Goal: Download file/media

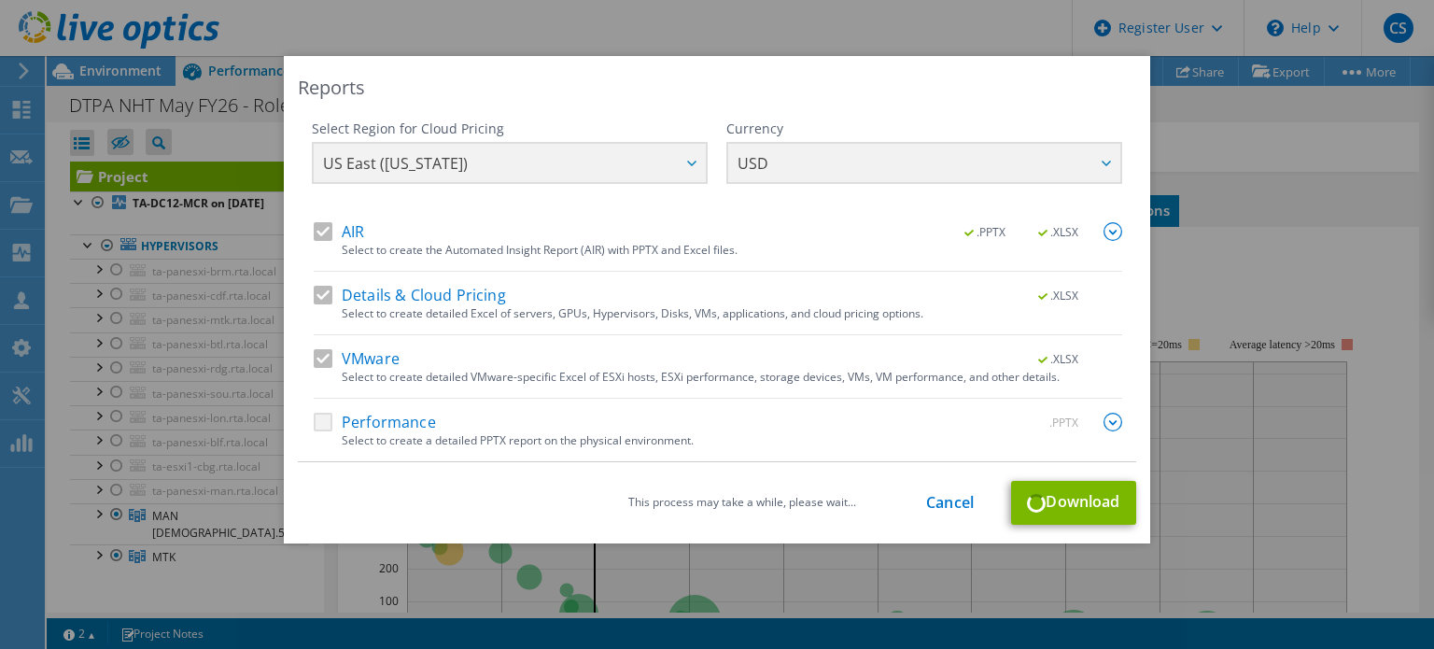
select select "USD"
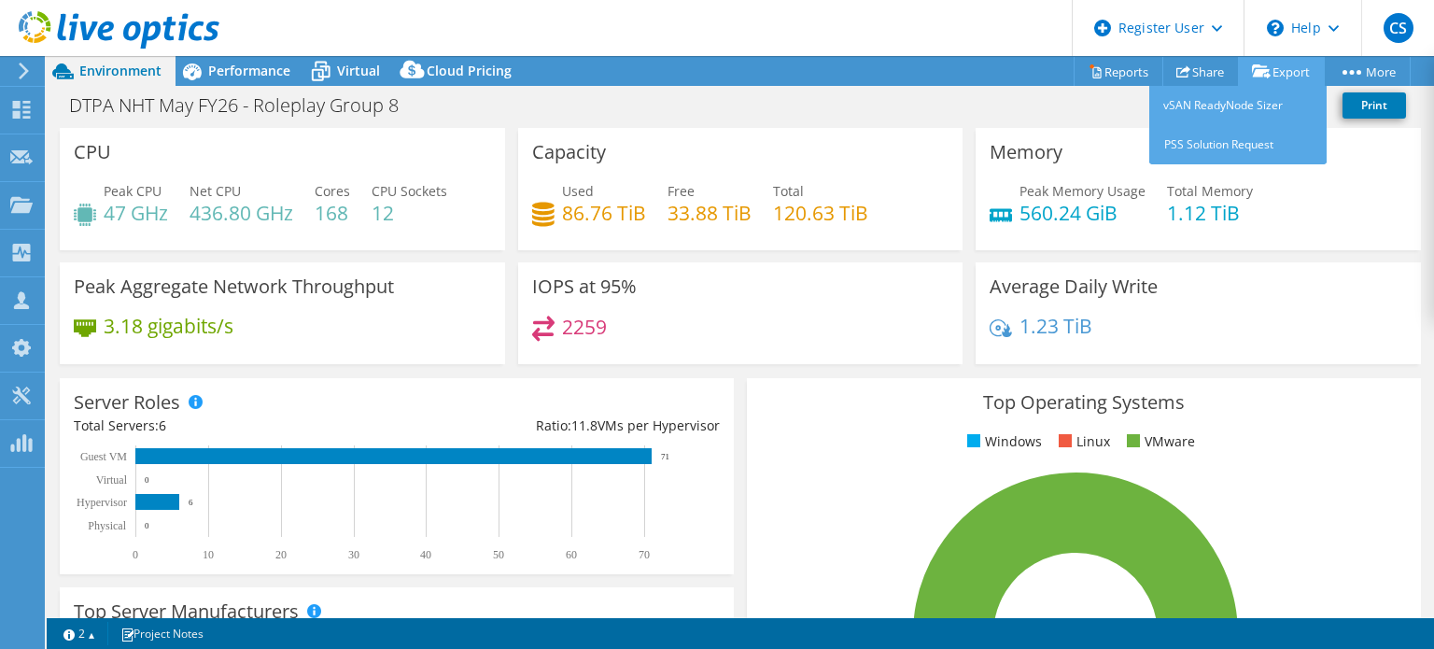
click at [1252, 69] on icon at bounding box center [1261, 71] width 19 height 14
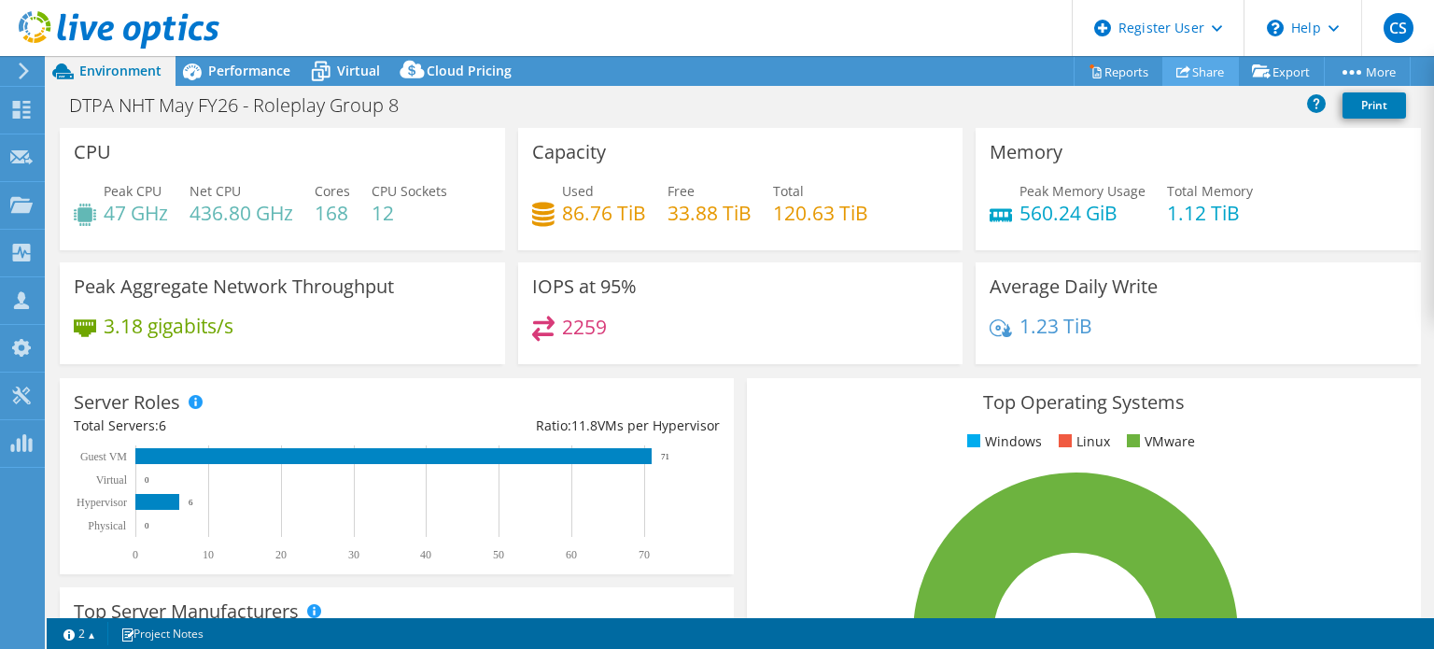
click at [1201, 73] on link "Share" at bounding box center [1200, 71] width 77 height 29
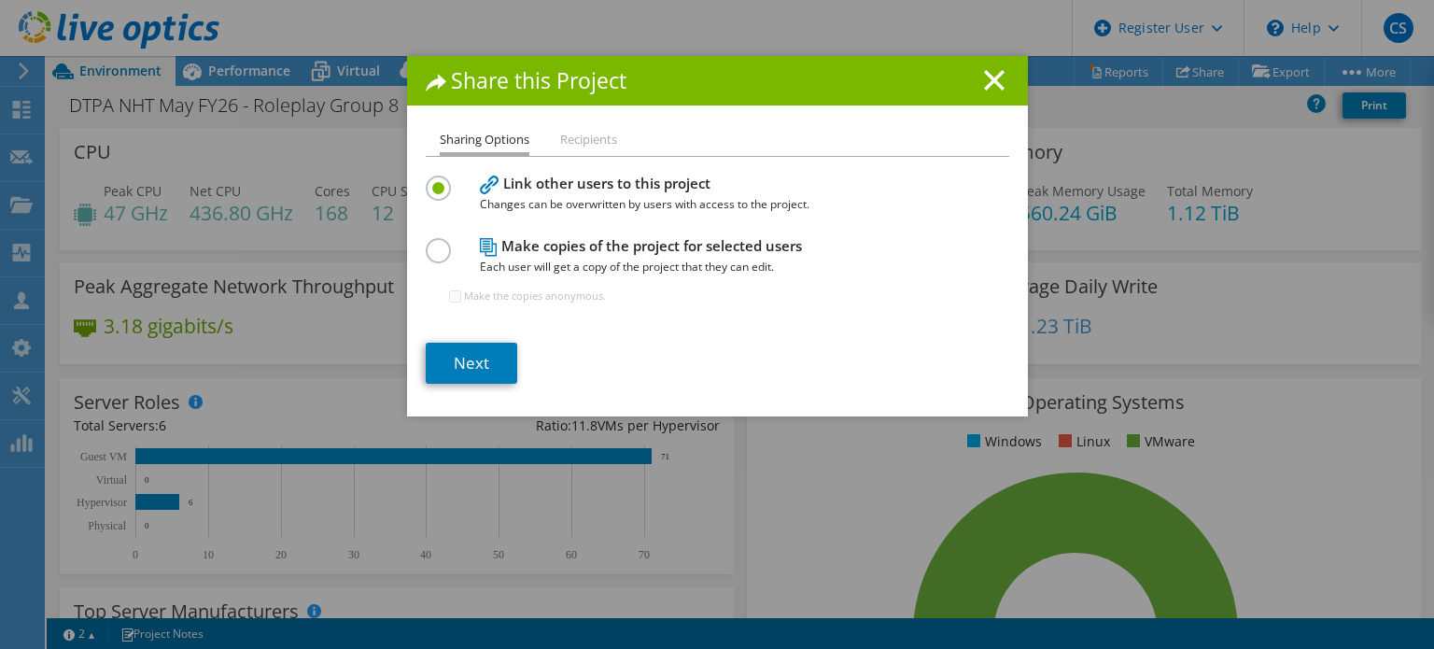
click at [560, 133] on li "Recipients" at bounding box center [588, 140] width 57 height 23
click at [564, 133] on li "Recipients" at bounding box center [588, 140] width 57 height 23
click at [485, 151] on li "Sharing Options" at bounding box center [485, 142] width 90 height 27
click at [639, 247] on h4 "Make copies of the project for selected users Each user will get a copy of the …" at bounding box center [713, 256] width 467 height 42
click at [440, 243] on label at bounding box center [442, 240] width 33 height 5
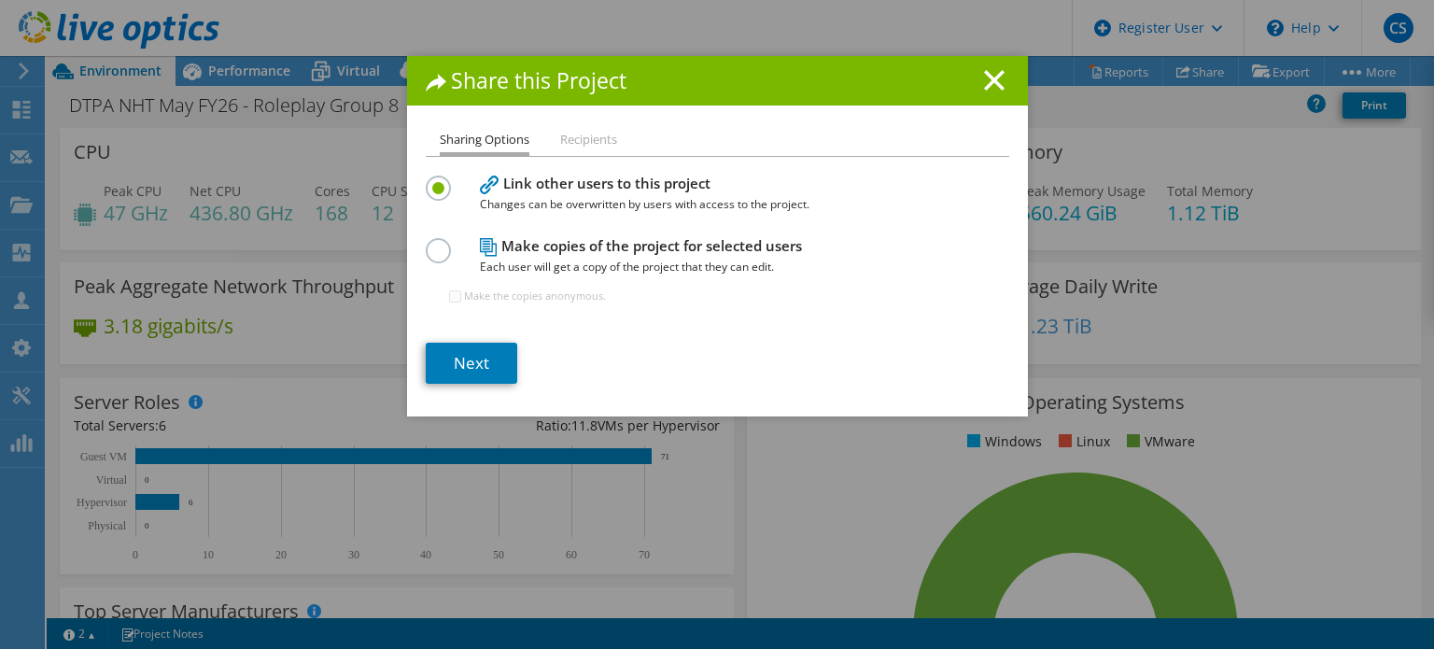
click at [0, 0] on input "radio" at bounding box center [0, 0] width 0 height 0
click at [467, 365] on link "Next" at bounding box center [471, 363] width 91 height 41
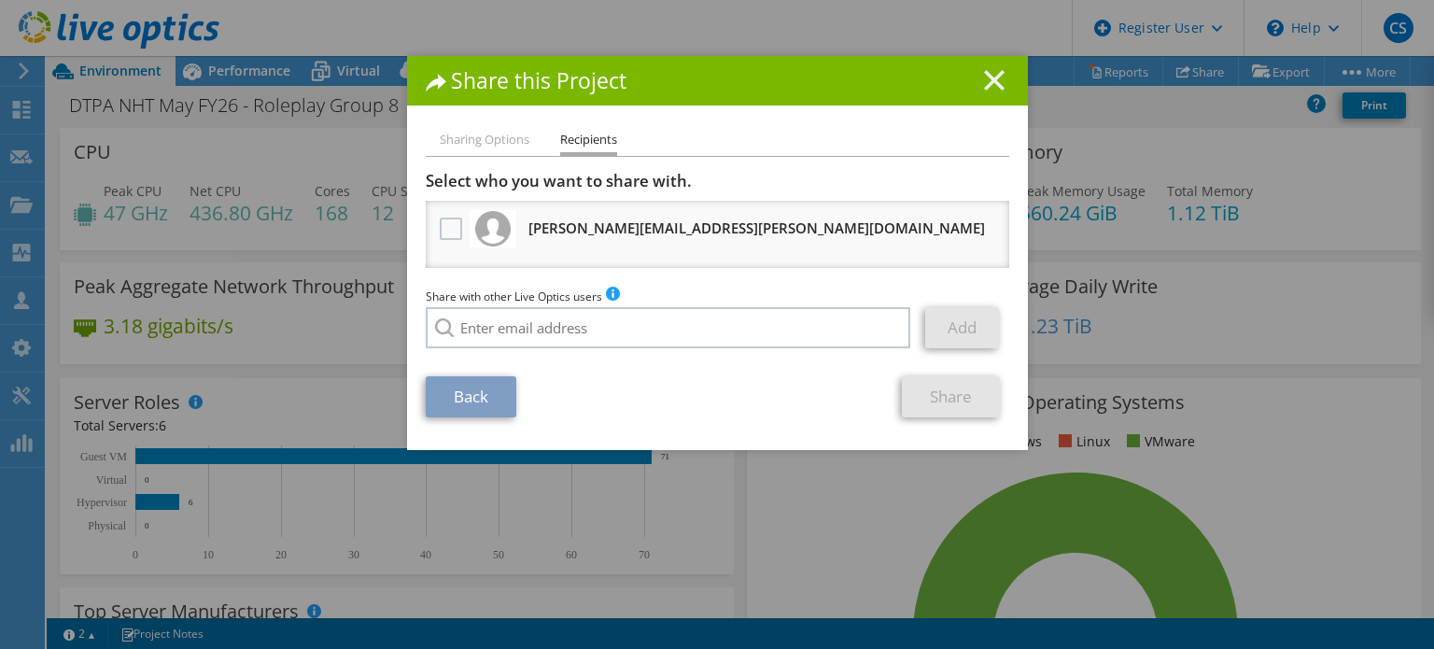
click at [984, 81] on icon at bounding box center [994, 80] width 21 height 21
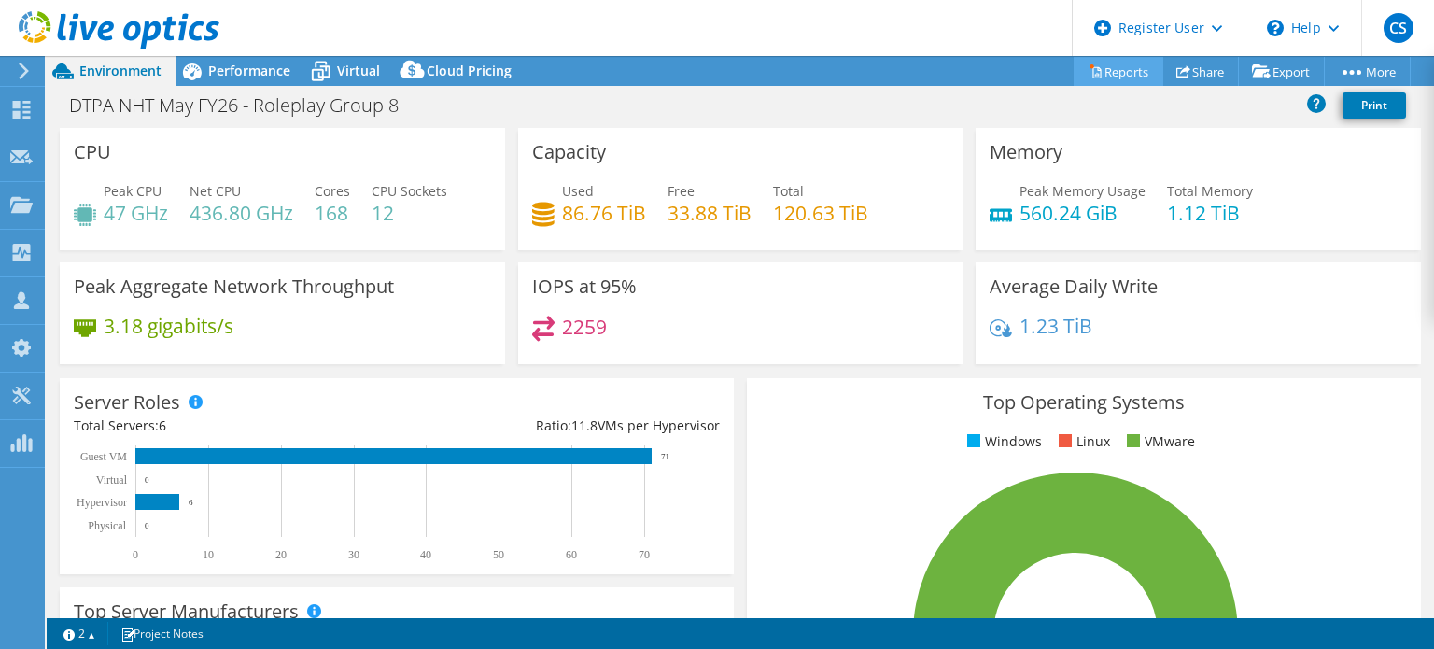
click at [1130, 62] on link "Reports" at bounding box center [1118, 71] width 90 height 29
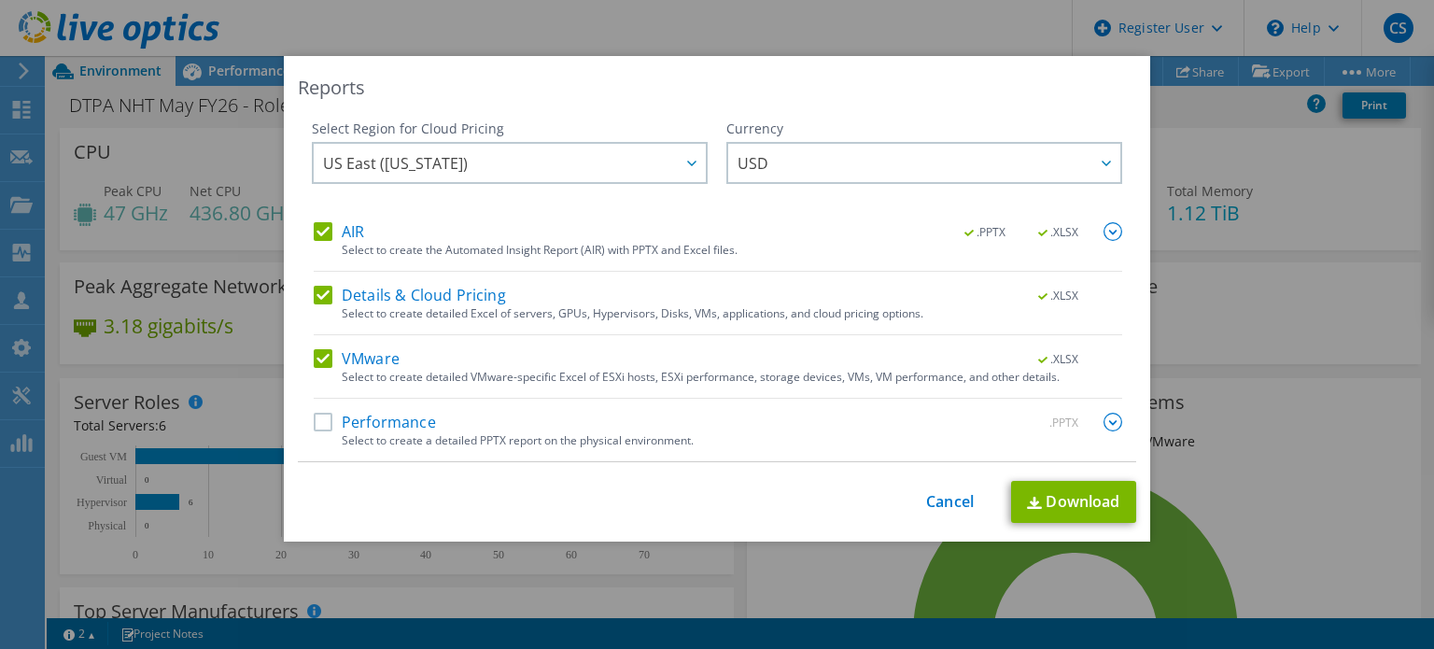
drag, startPoint x: 305, startPoint y: 361, endPoint x: 318, endPoint y: 364, distance: 13.4
click at [314, 364] on div "Select Region for Cloud Pricing Asia Pacific (Hong Kong) Asia Pacific (Mumbai) …" at bounding box center [717, 290] width 838 height 343
click at [314, 356] on label "VMware" at bounding box center [357, 358] width 86 height 19
click at [0, 0] on input "VMware" at bounding box center [0, 0] width 0 height 0
click at [315, 222] on label "AIR" at bounding box center [339, 231] width 50 height 19
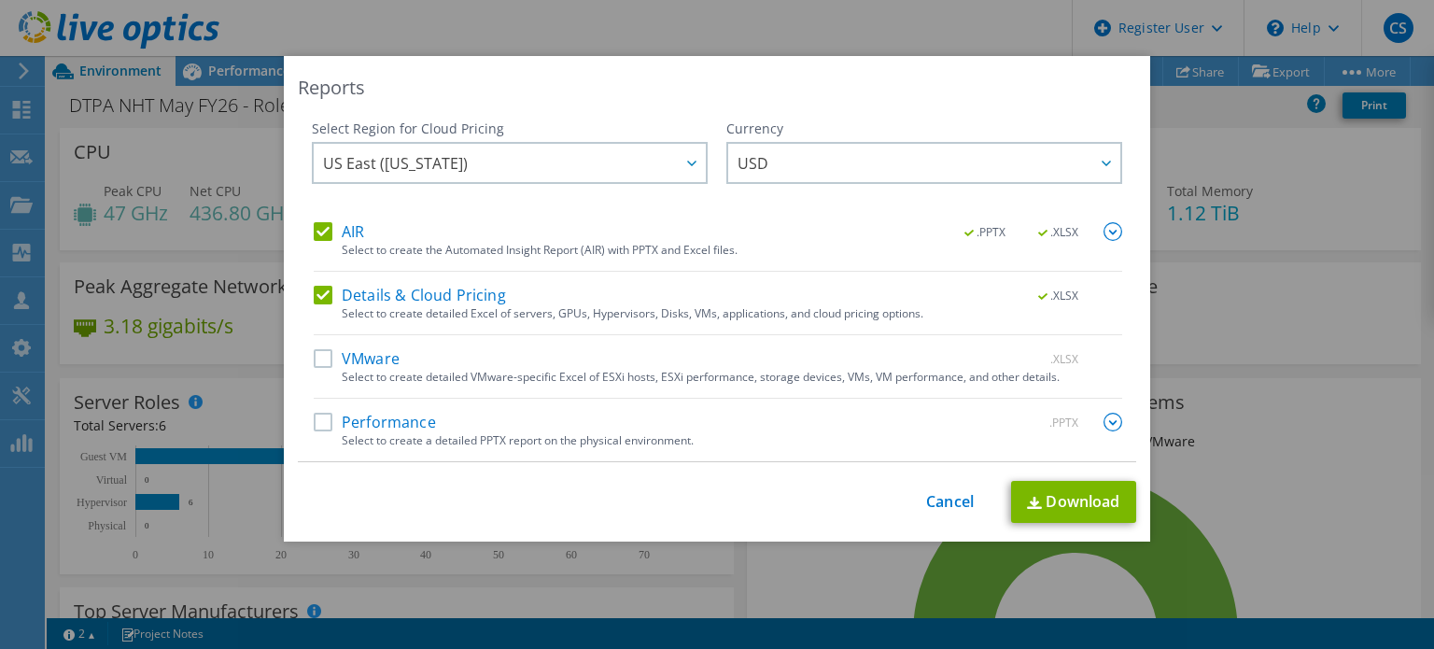
click at [0, 0] on input "AIR" at bounding box center [0, 0] width 0 height 0
click at [317, 291] on label "Details & Cloud Pricing" at bounding box center [410, 295] width 192 height 19
click at [0, 0] on input "Details & Cloud Pricing" at bounding box center [0, 0] width 0 height 0
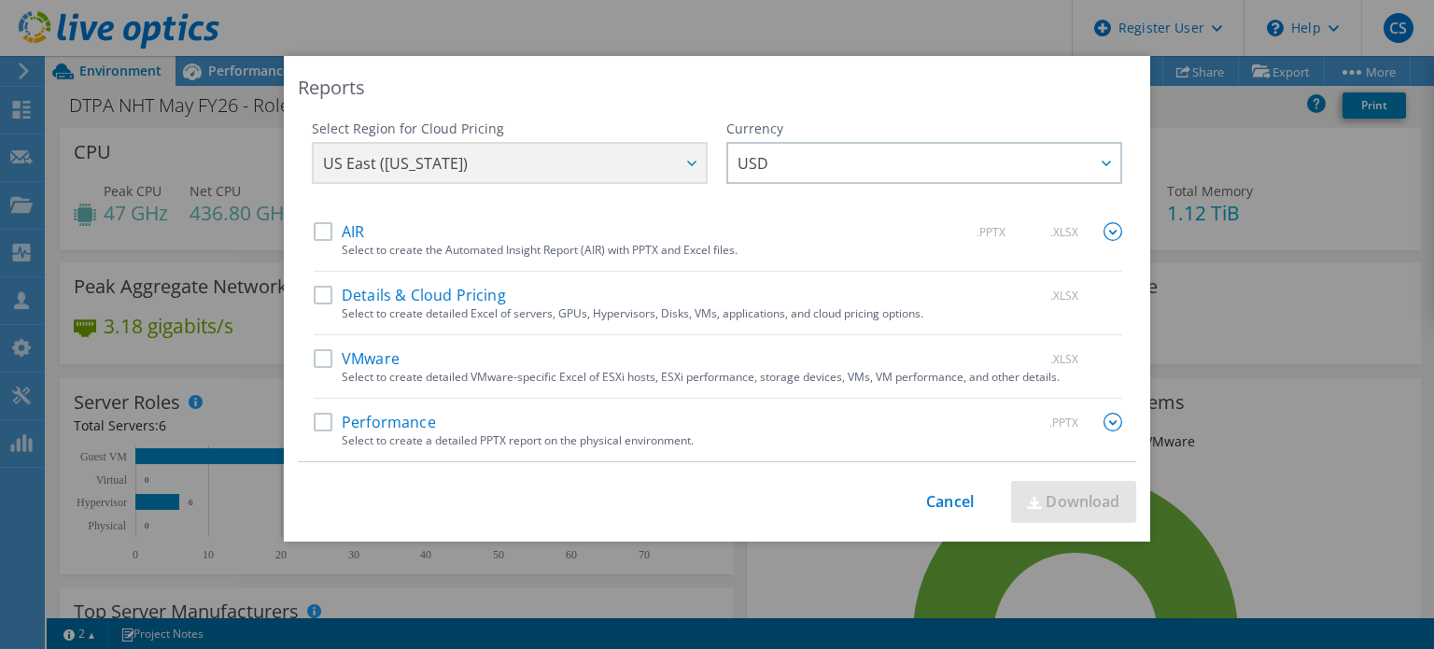
click at [321, 245] on div "AIR .PPTX .XLSX Select to create the Automated Insight Report (AIR) with PPTX a…" at bounding box center [718, 246] width 808 height 49
click at [314, 291] on label "Details & Cloud Pricing" at bounding box center [410, 295] width 192 height 19
click at [0, 0] on input "Details & Cloud Pricing" at bounding box center [0, 0] width 0 height 0
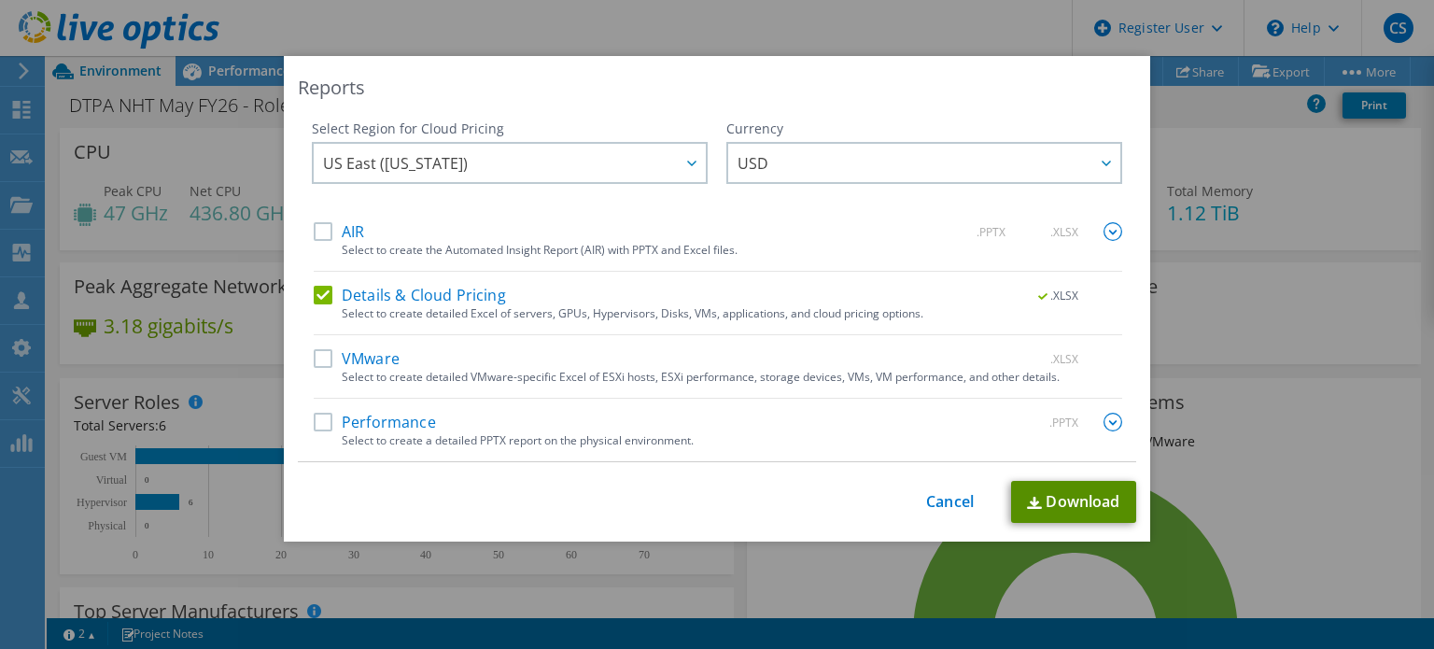
click at [1048, 517] on link "Download" at bounding box center [1073, 502] width 125 height 42
click at [314, 295] on label "Details & Cloud Pricing" at bounding box center [410, 295] width 192 height 19
click at [0, 0] on input "Details & Cloud Pricing" at bounding box center [0, 0] width 0 height 0
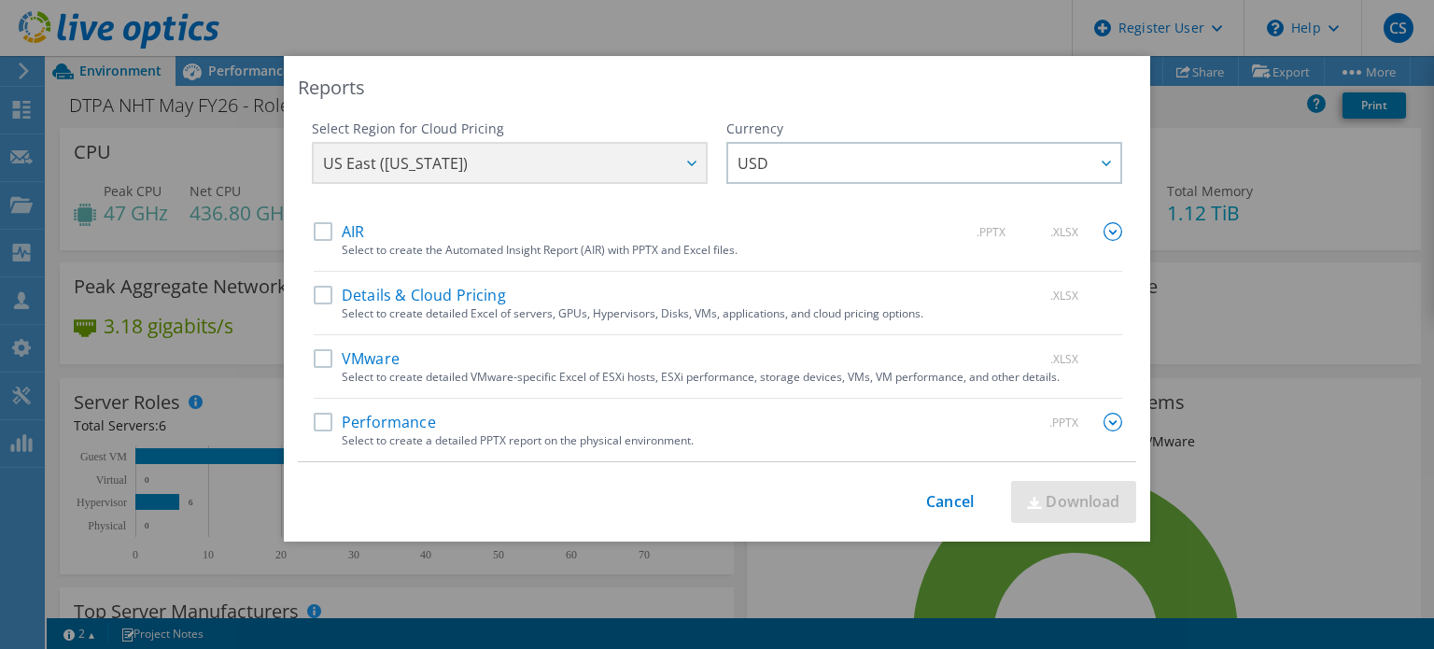
click at [314, 229] on label "AIR" at bounding box center [339, 231] width 50 height 19
click at [0, 0] on input "AIR" at bounding box center [0, 0] width 0 height 0
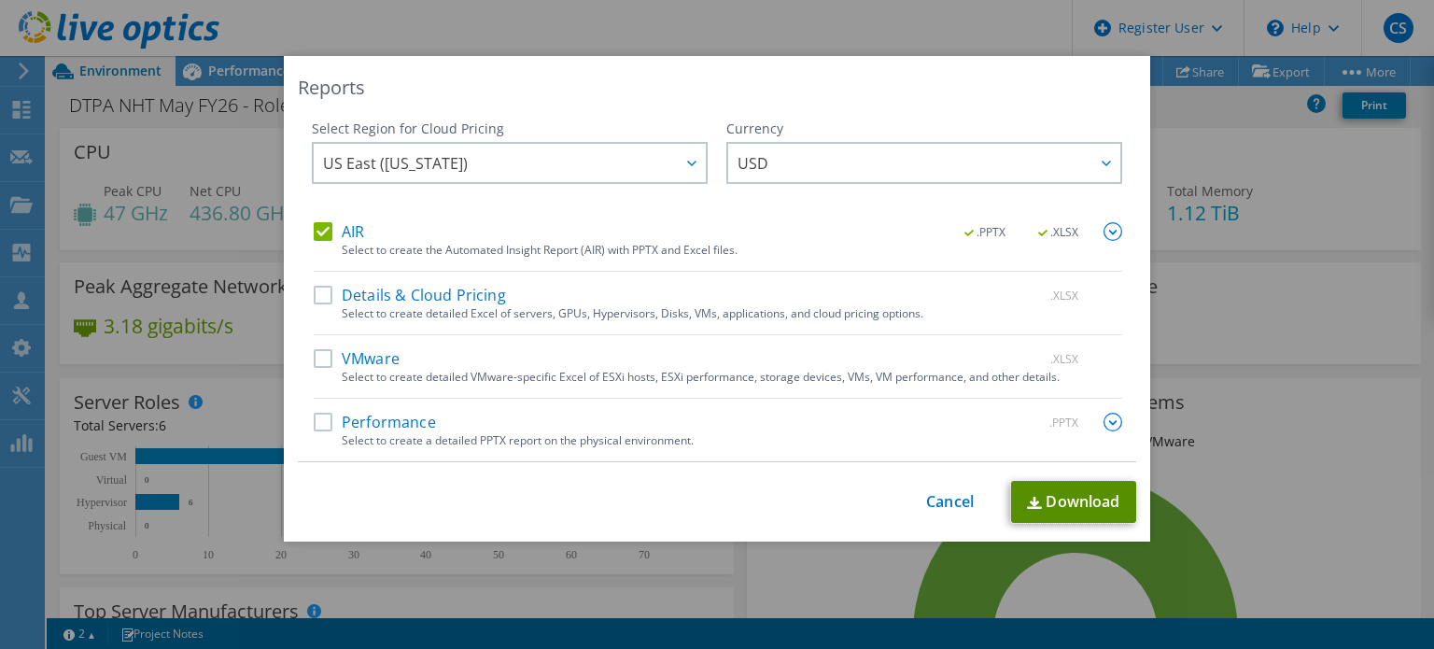
click at [1069, 505] on link "Download" at bounding box center [1073, 502] width 125 height 42
click at [314, 235] on label "AIR" at bounding box center [339, 231] width 50 height 19
click at [0, 0] on input "AIR" at bounding box center [0, 0] width 0 height 0
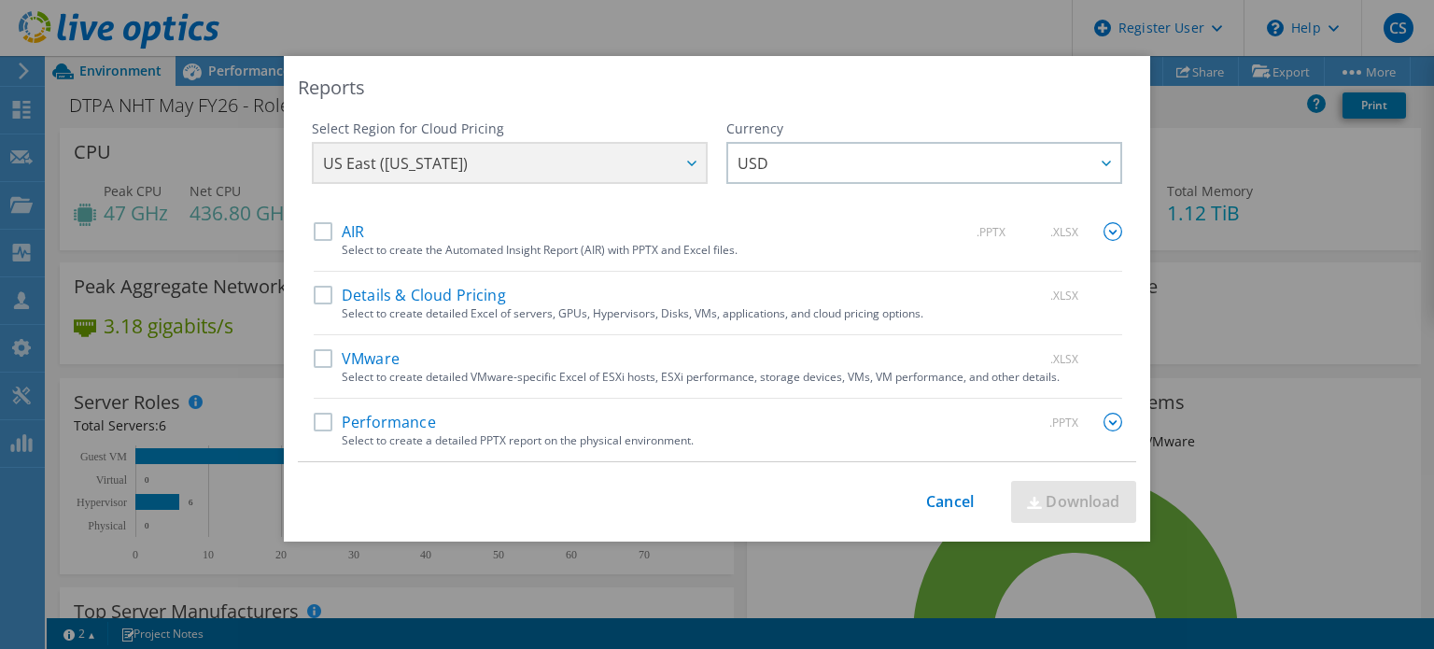
click at [323, 358] on label "VMware" at bounding box center [357, 358] width 86 height 19
click at [0, 0] on input "VMware" at bounding box center [0, 0] width 0 height 0
click at [1042, 491] on link "Download" at bounding box center [1073, 502] width 125 height 42
click at [319, 350] on label "VMware" at bounding box center [357, 358] width 86 height 19
click at [0, 0] on input "VMware" at bounding box center [0, 0] width 0 height 0
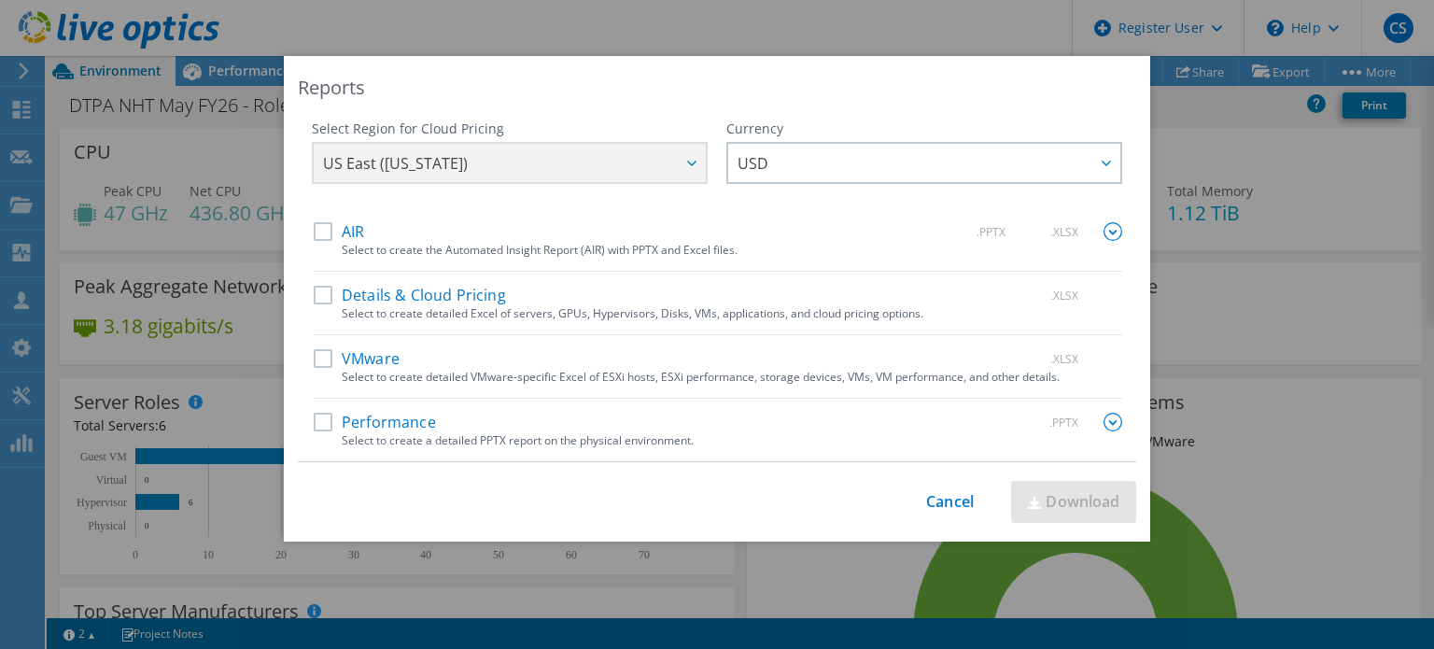
click at [318, 424] on label "Performance" at bounding box center [375, 422] width 122 height 19
click at [0, 0] on input "Performance" at bounding box center [0, 0] width 0 height 0
click at [1043, 495] on link "Download" at bounding box center [1073, 502] width 125 height 42
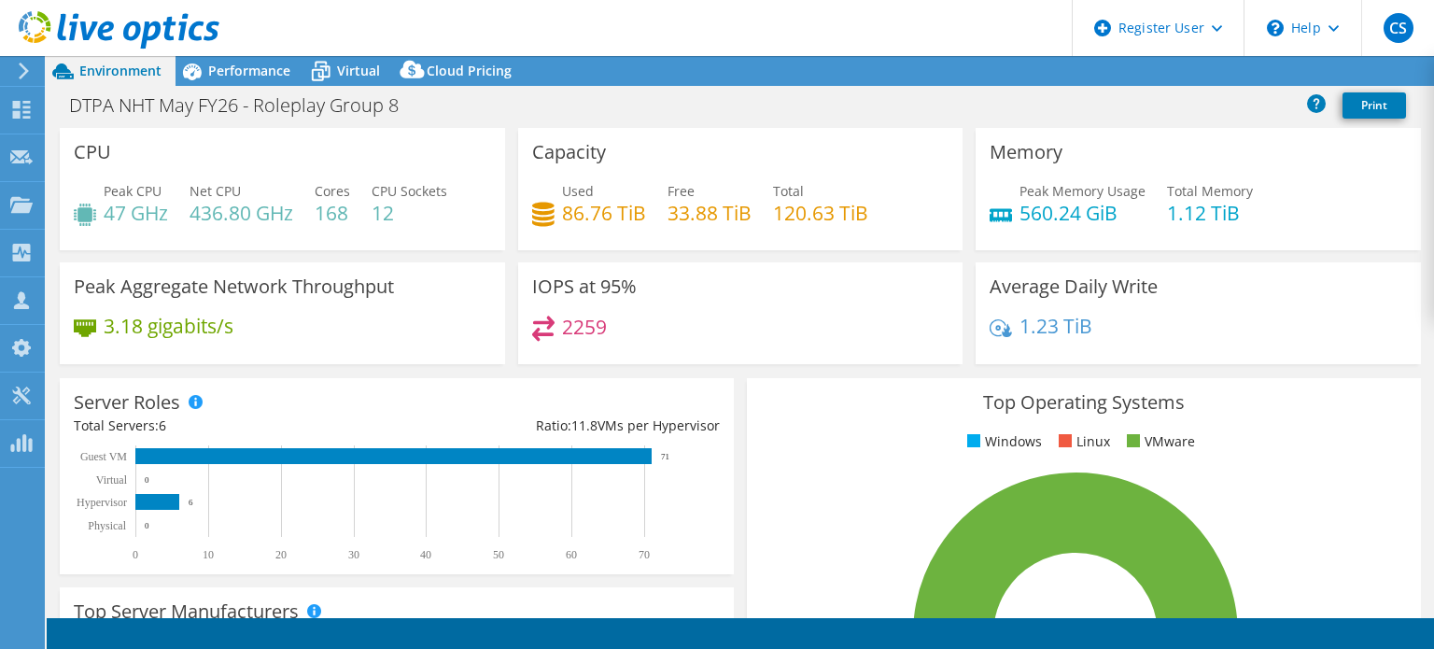
select select "USD"
